Goal: Use online tool/utility: Use online tool/utility

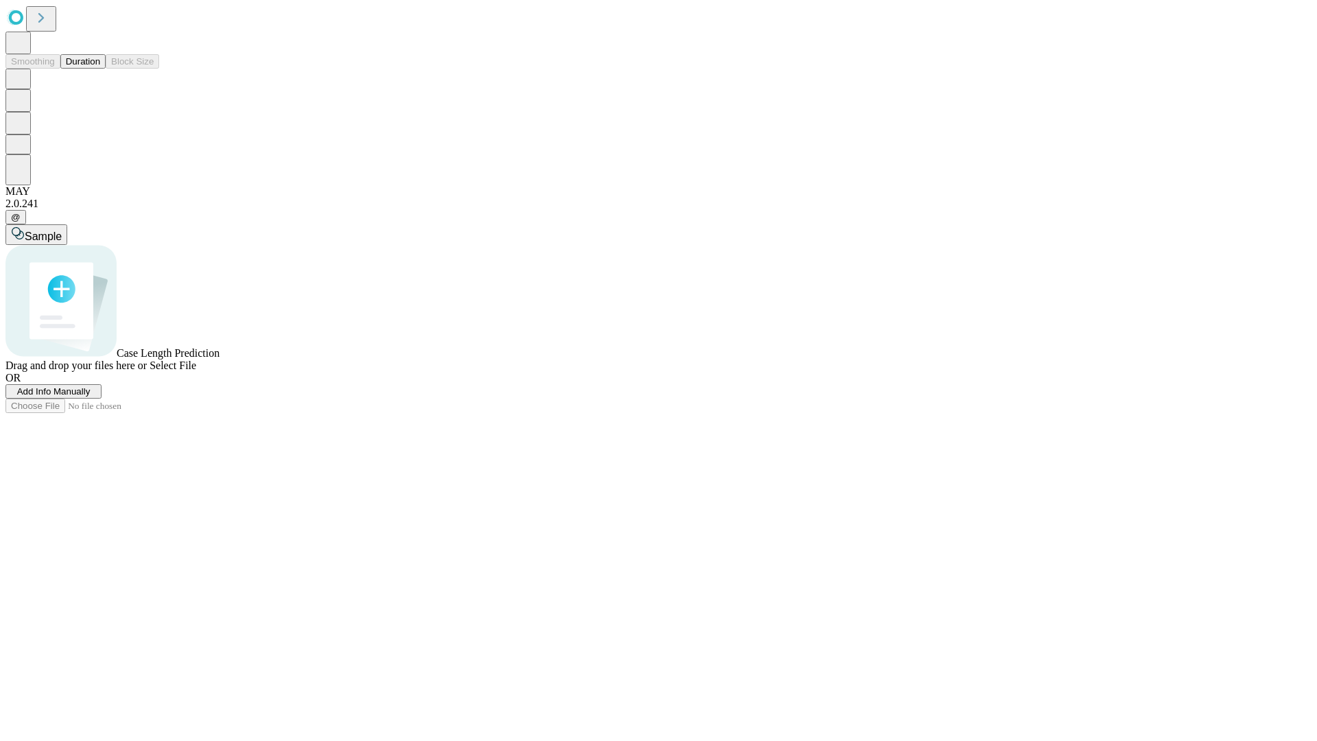
click at [100, 69] on button "Duration" at bounding box center [82, 61] width 45 height 14
click at [91, 396] on span "Add Info Manually" at bounding box center [53, 391] width 73 height 10
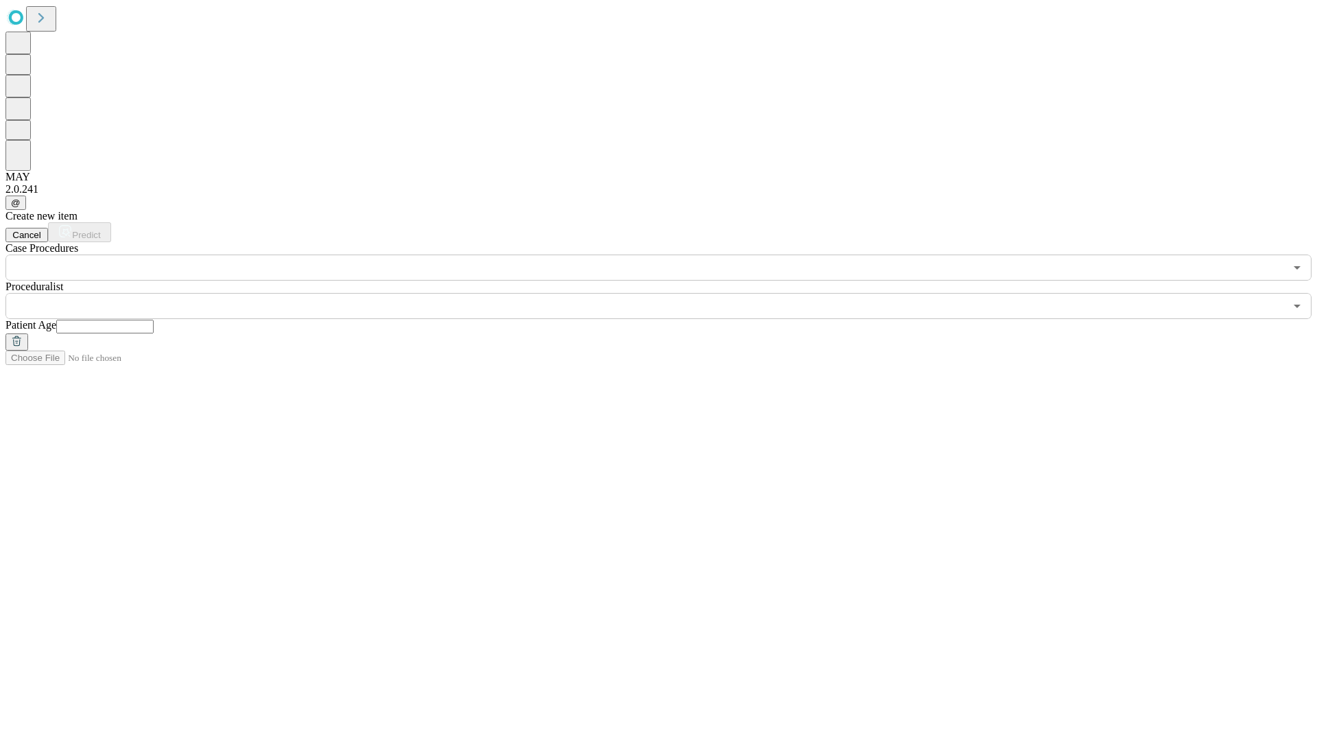
click at [154, 320] on input "text" at bounding box center [104, 327] width 97 height 14
type input "**"
click at [668, 293] on input "text" at bounding box center [644, 306] width 1279 height 26
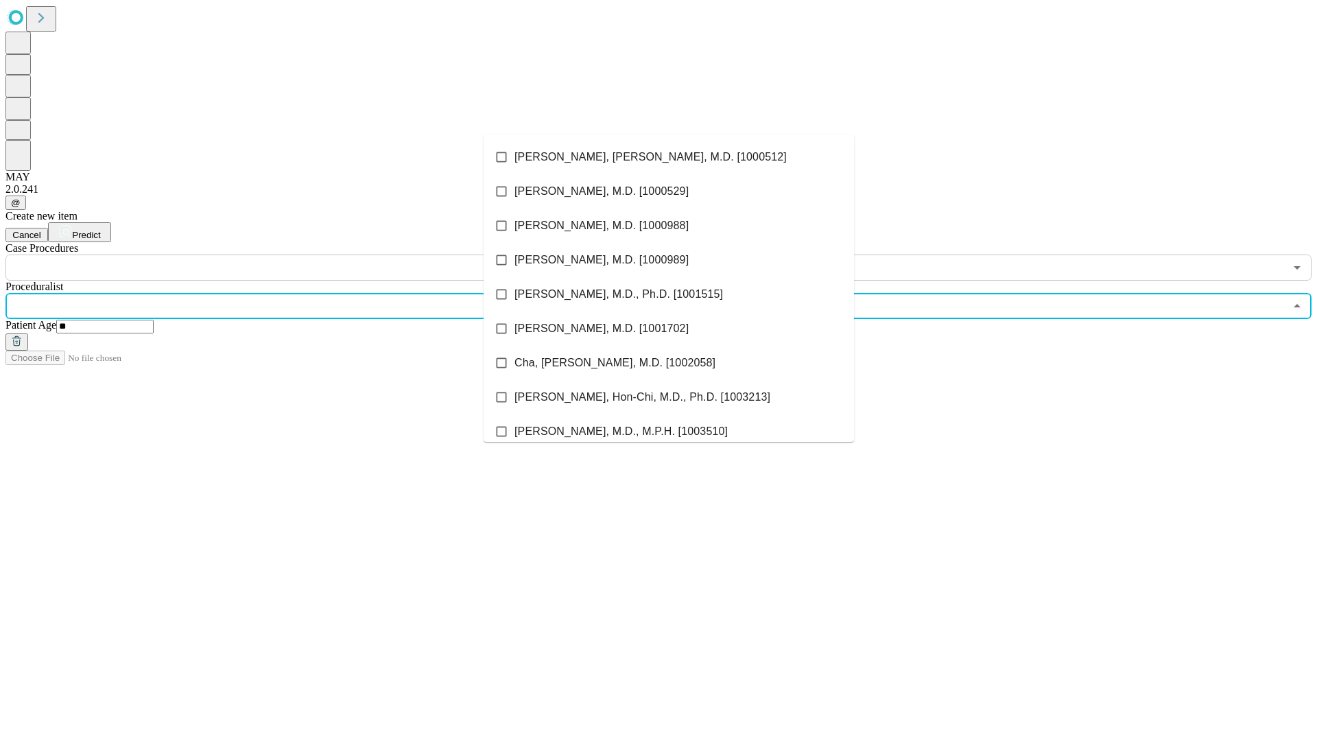
click at [669, 157] on li "[PERSON_NAME], [PERSON_NAME], M.D. [1000512]" at bounding box center [669, 157] width 370 height 34
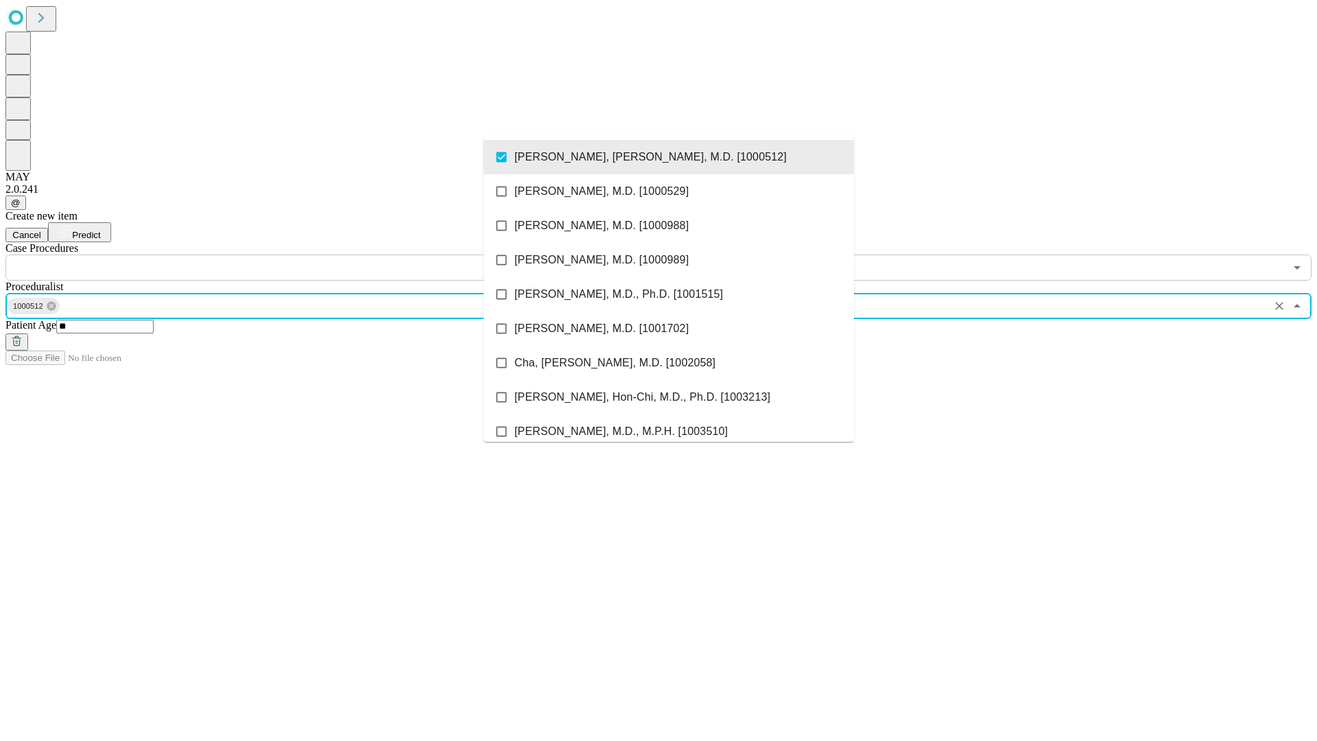
click at [288, 254] on input "text" at bounding box center [644, 267] width 1279 height 26
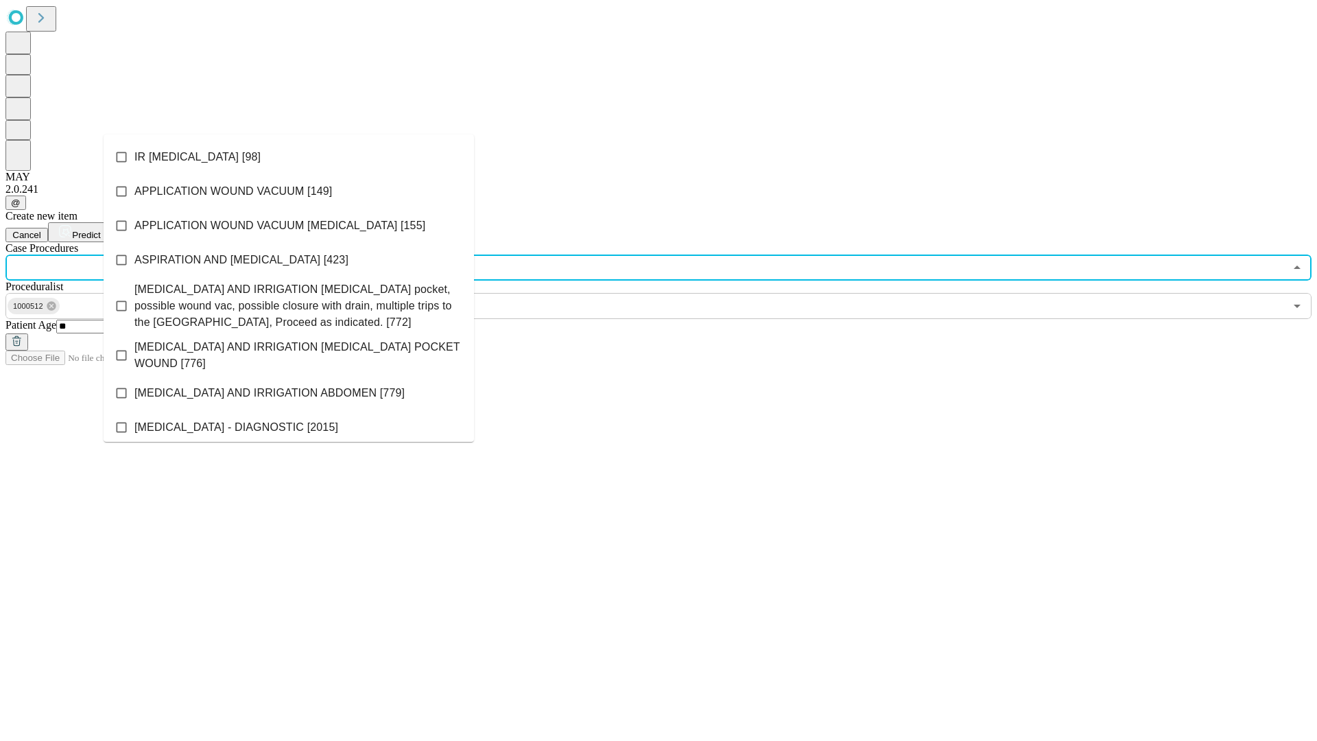
click at [289, 157] on li "IR [MEDICAL_DATA] [98]" at bounding box center [289, 157] width 370 height 34
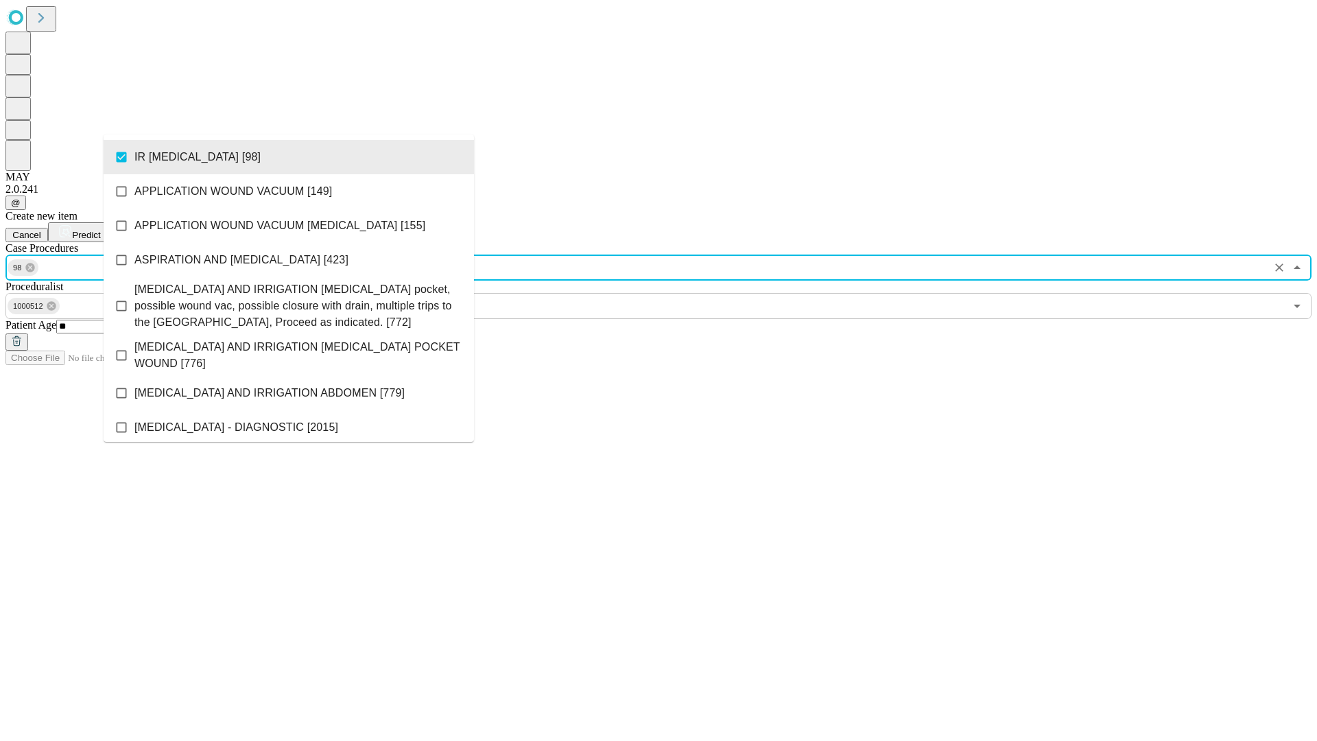
click at [100, 230] on span "Predict" at bounding box center [86, 235] width 28 height 10
